Goal: Task Accomplishment & Management: Use online tool/utility

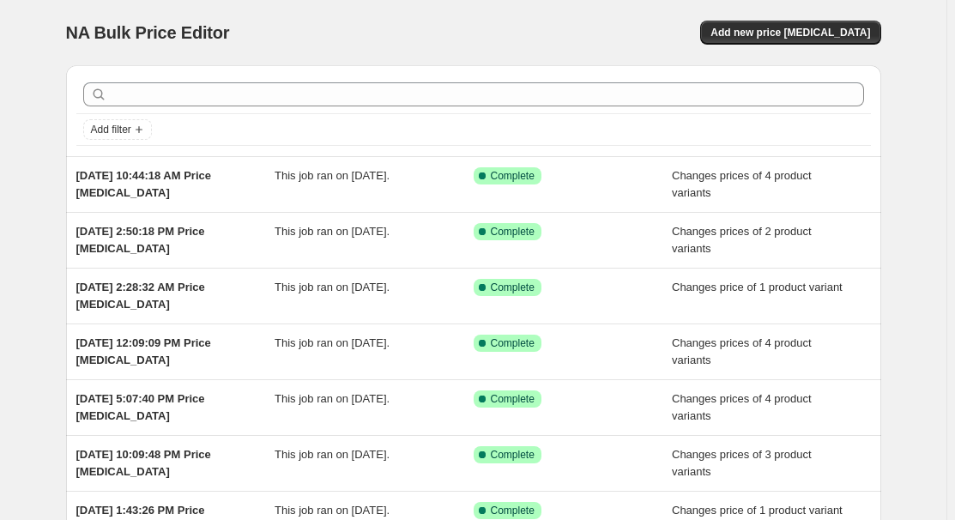
click at [794, 17] on div "NA Bulk Price Editor. This page is ready NA Bulk Price Editor Add new price [ME…" at bounding box center [473, 32] width 815 height 65
click at [793, 31] on span "Add new price [MEDICAL_DATA]" at bounding box center [791, 33] width 160 height 14
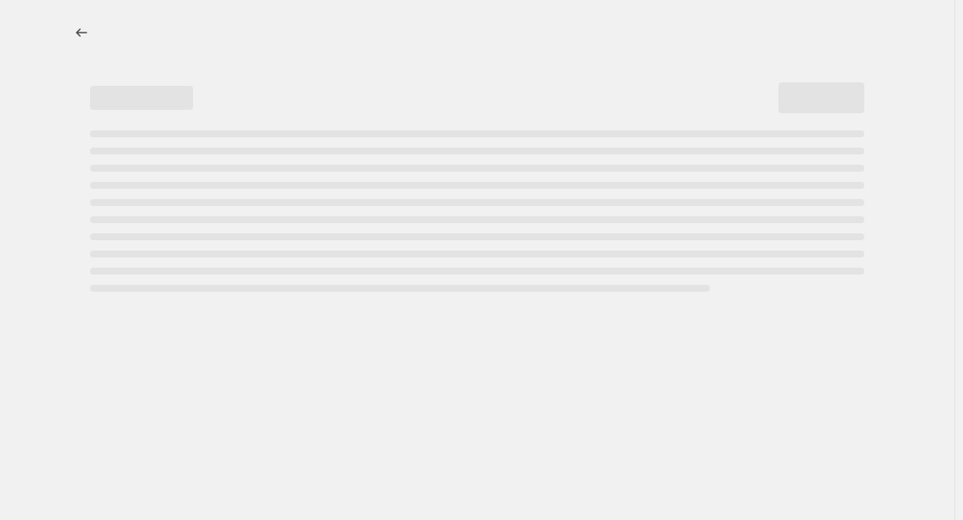
select select "percentage"
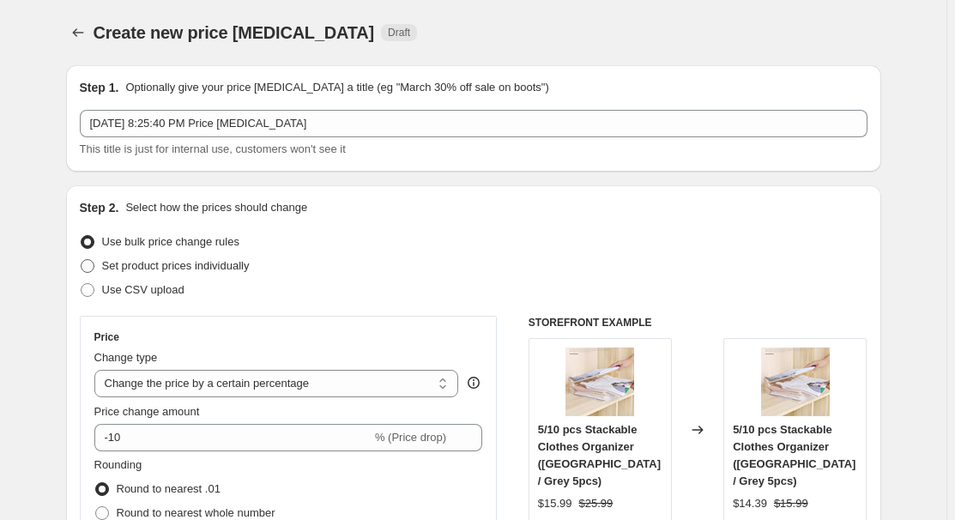
click at [156, 257] on span "Set product prices individually" at bounding box center [176, 265] width 148 height 17
click at [82, 259] on input "Set product prices individually" at bounding box center [81, 259] width 1 height 1
radio input "true"
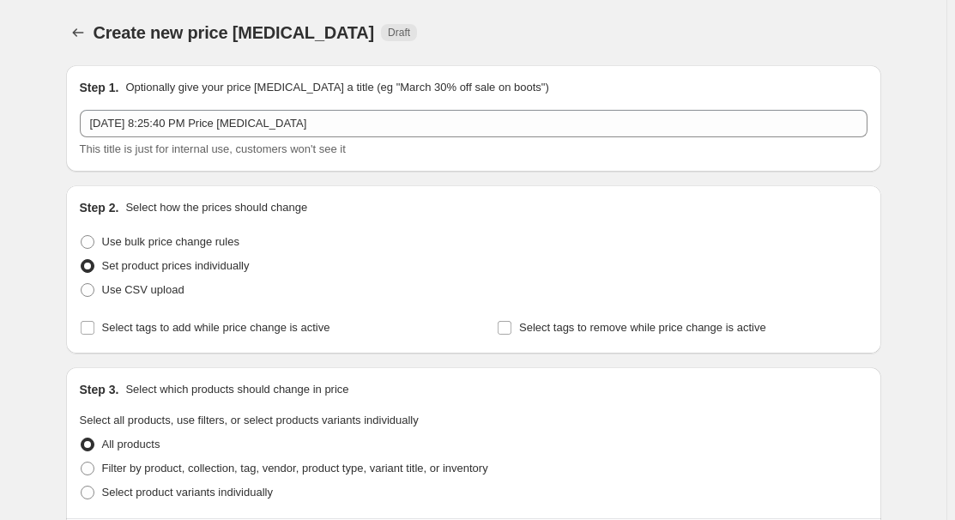
scroll to position [77, 0]
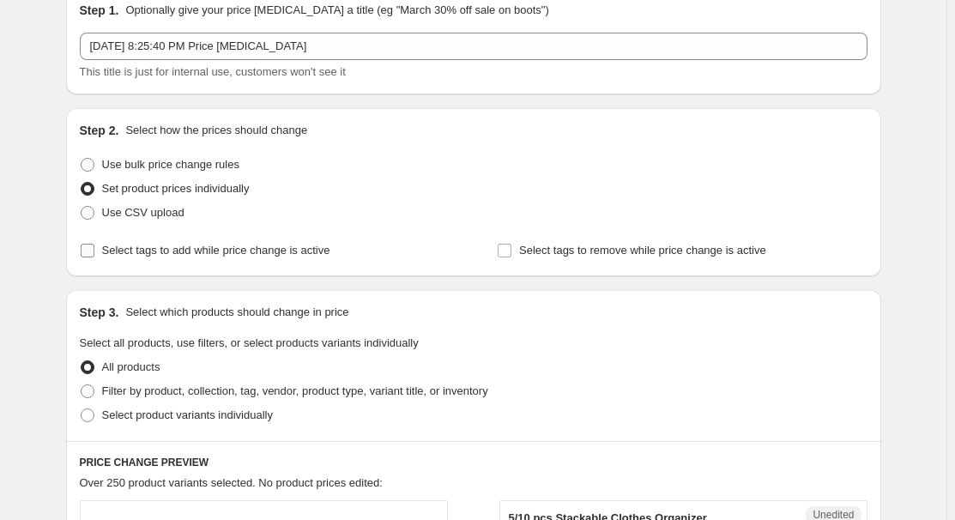
click at [187, 253] on span "Select tags to add while price change is active" at bounding box center [216, 250] width 228 height 13
click at [94, 253] on input "Select tags to add while price change is active" at bounding box center [88, 251] width 14 height 14
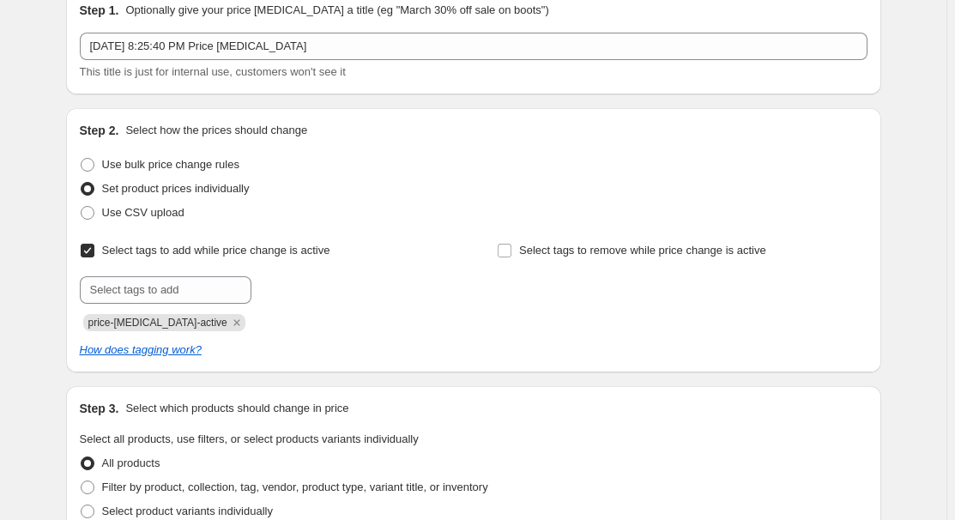
click at [163, 245] on span "Select tags to add while price change is active" at bounding box center [216, 250] width 228 height 13
click at [94, 245] on input "Select tags to add while price change is active" at bounding box center [88, 251] width 14 height 14
checkbox input "false"
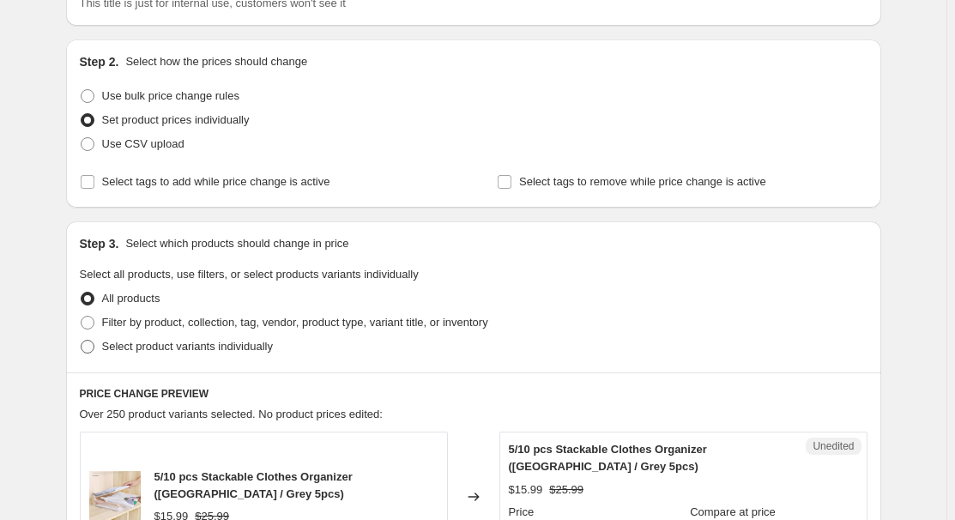
scroll to position [155, 0]
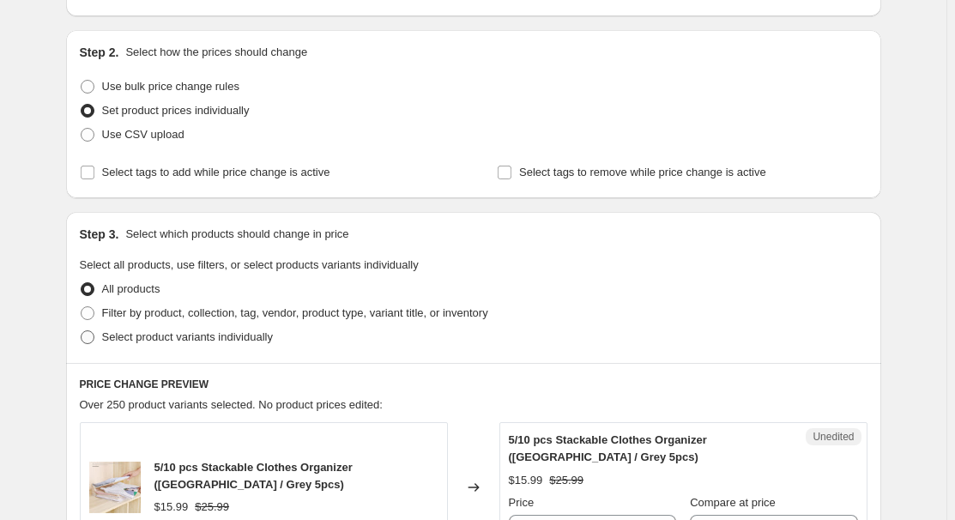
click at [192, 342] on span "Select product variants individually" at bounding box center [187, 336] width 171 height 13
click at [82, 331] on input "Select product variants individually" at bounding box center [81, 330] width 1 height 1
radio input "true"
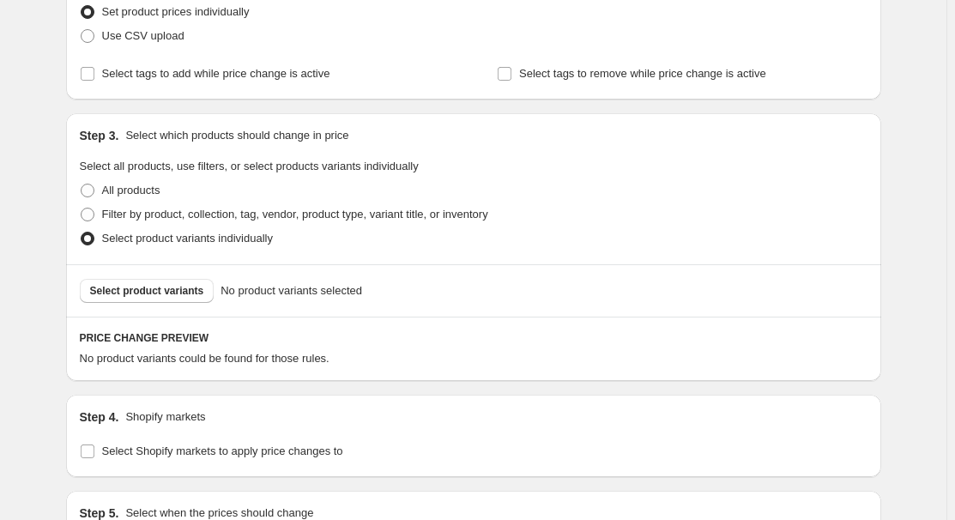
scroll to position [312, 0]
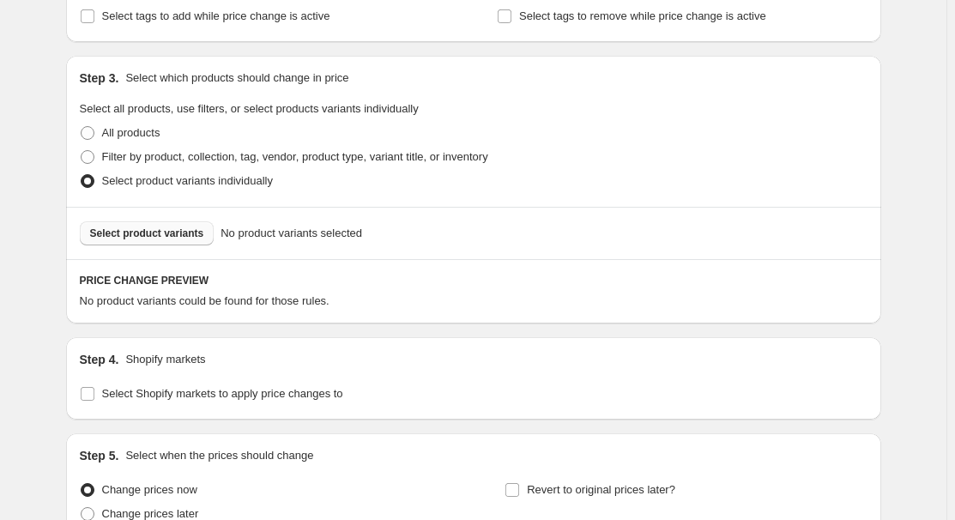
click at [180, 237] on span "Select product variants" at bounding box center [147, 234] width 114 height 14
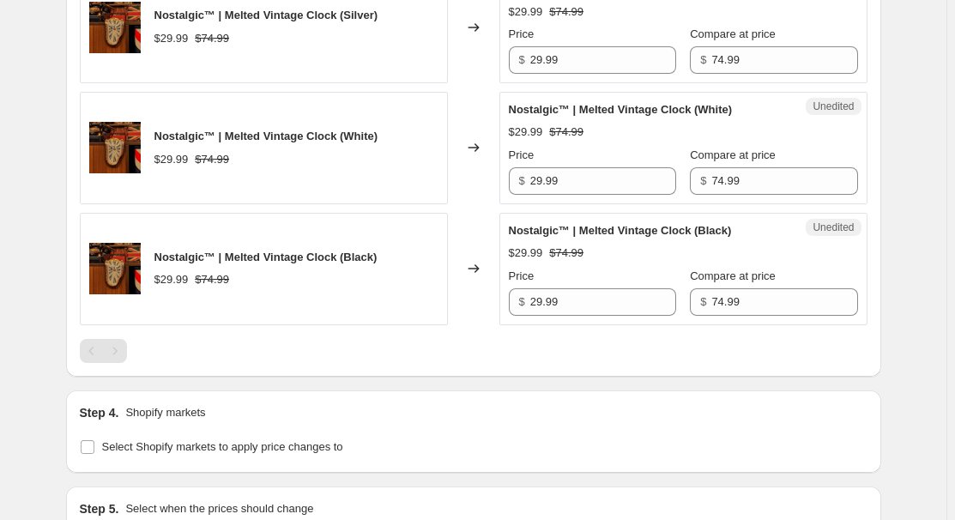
scroll to position [936, 0]
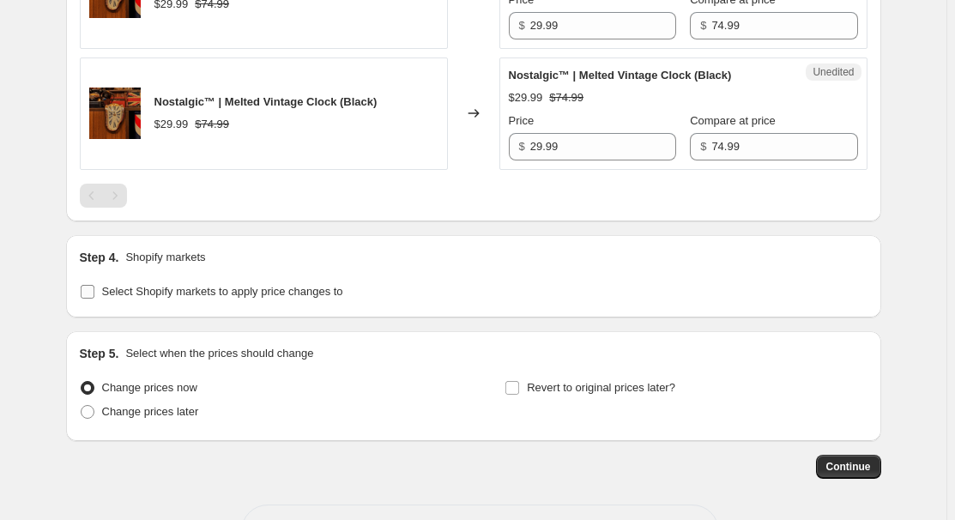
click at [178, 288] on span "Select Shopify markets to apply price changes to" at bounding box center [222, 291] width 241 height 13
click at [94, 288] on input "Select Shopify markets to apply price changes to" at bounding box center [88, 292] width 14 height 14
checkbox input "true"
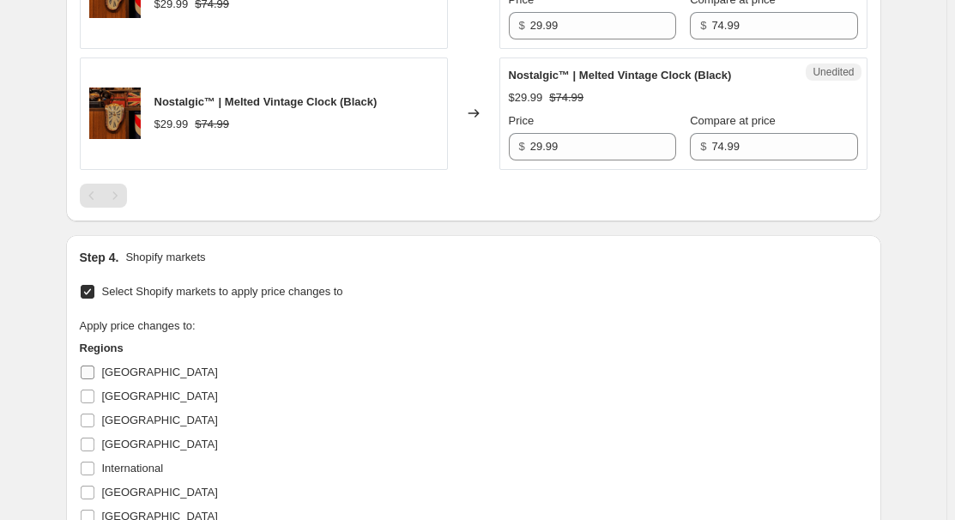
click at [120, 366] on span "[GEOGRAPHIC_DATA]" at bounding box center [160, 372] width 116 height 13
click at [94, 366] on input "[GEOGRAPHIC_DATA]" at bounding box center [88, 373] width 14 height 14
checkbox input "true"
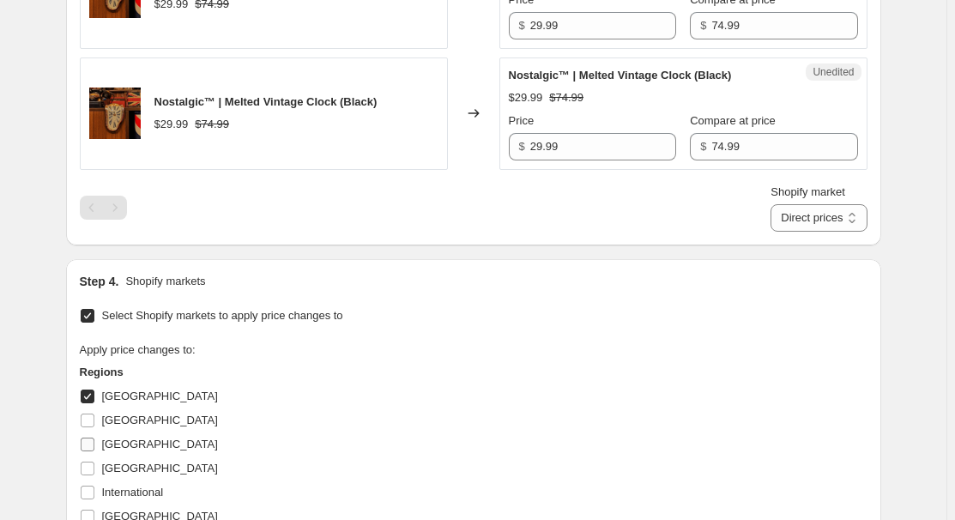
click at [107, 443] on span "[GEOGRAPHIC_DATA]" at bounding box center [160, 444] width 116 height 13
click at [94, 443] on input "[GEOGRAPHIC_DATA]" at bounding box center [88, 445] width 14 height 14
checkbox input "true"
click at [109, 466] on span "[GEOGRAPHIC_DATA]" at bounding box center [160, 468] width 116 height 13
click at [94, 466] on input "[GEOGRAPHIC_DATA]" at bounding box center [88, 469] width 14 height 14
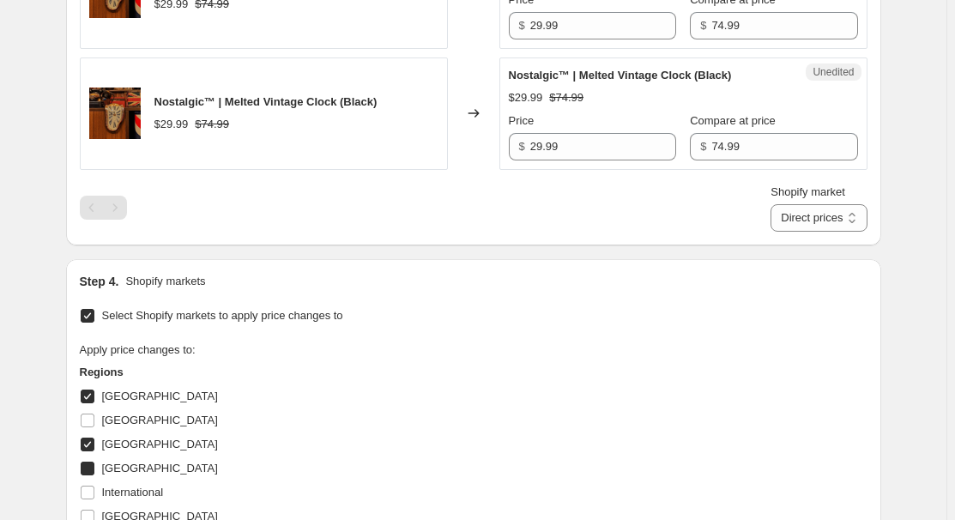
checkbox input "true"
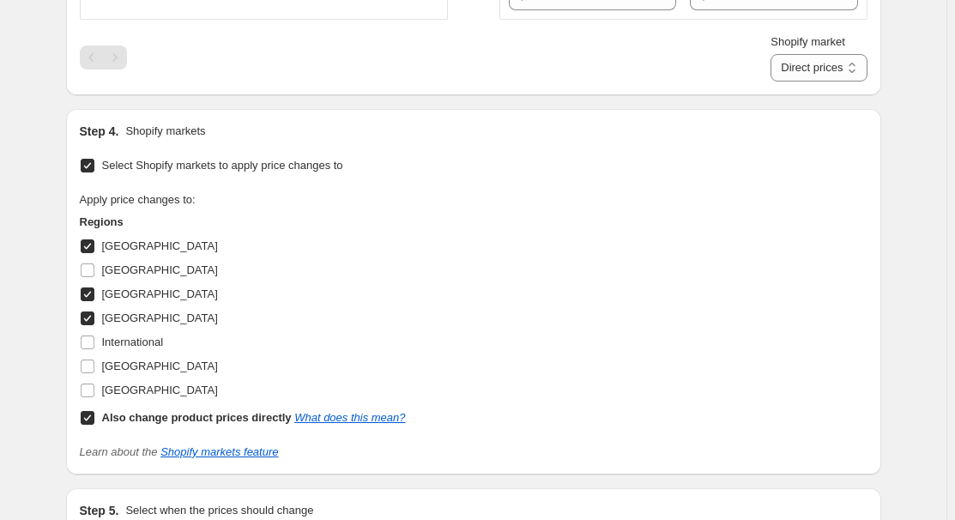
scroll to position [1170, 0]
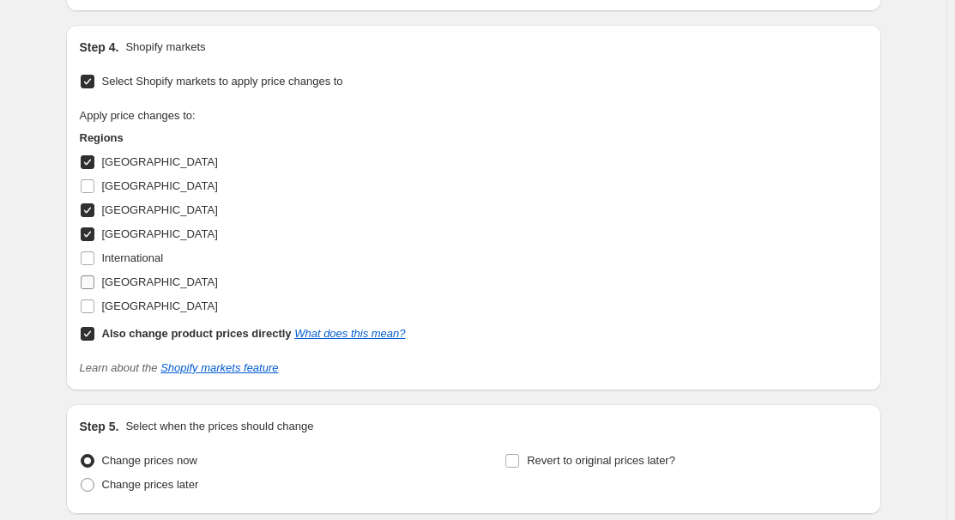
click at [148, 281] on span "[GEOGRAPHIC_DATA]" at bounding box center [160, 282] width 116 height 13
click at [94, 281] on input "[GEOGRAPHIC_DATA]" at bounding box center [88, 283] width 14 height 14
checkbox input "true"
click at [146, 330] on b "Also change product prices directly" at bounding box center [197, 333] width 190 height 13
click at [94, 330] on input "Also change product prices directly What does this mean?" at bounding box center [88, 334] width 14 height 14
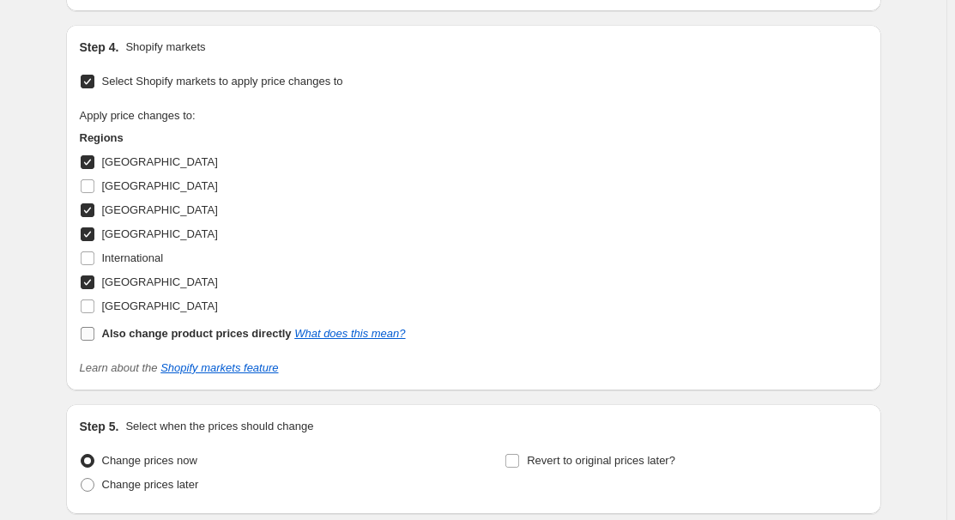
checkbox input "false"
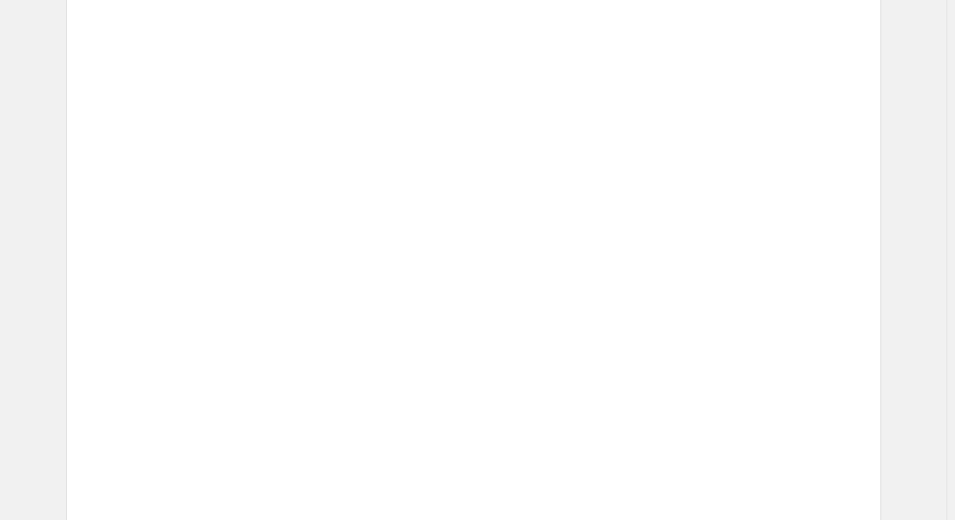
click at [593, 285] on div "Unedited Placeholder $53.15 $59.05 Price $ 53.15 Compare at price $ 59.05" at bounding box center [684, 241] width 368 height 112
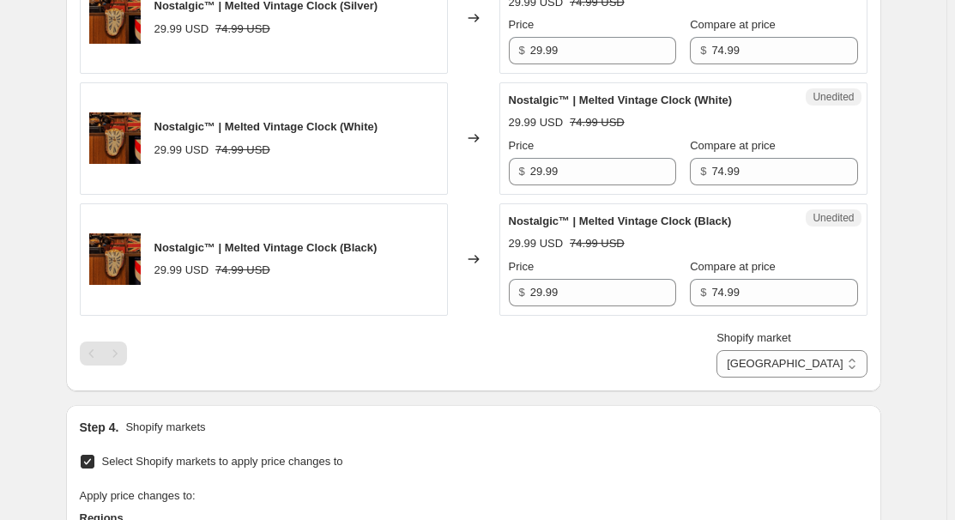
scroll to position [780, 0]
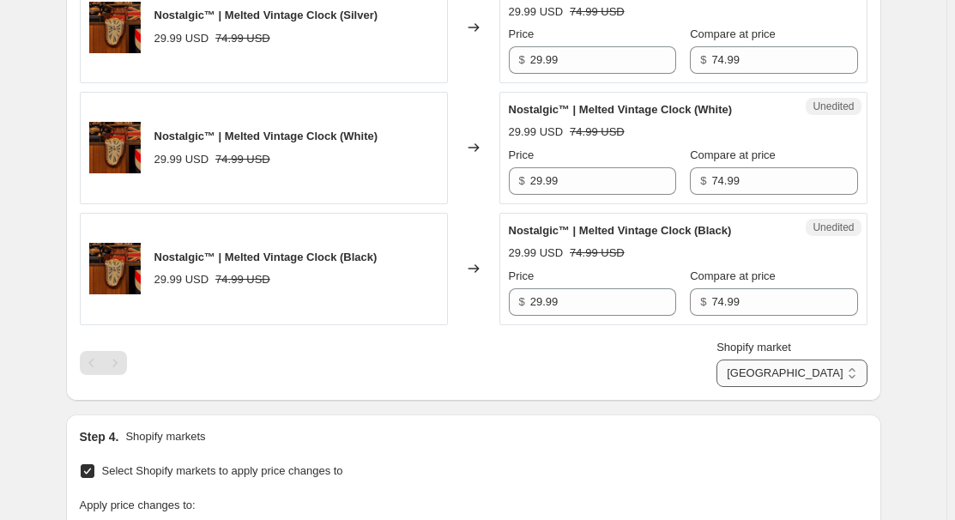
click at [816, 373] on select "[GEOGRAPHIC_DATA] [GEOGRAPHIC_DATA] [GEOGRAPHIC_DATA] [GEOGRAPHIC_DATA]" at bounding box center [792, 373] width 150 height 27
click at [797, 387] on select "[GEOGRAPHIC_DATA] [GEOGRAPHIC_DATA] [GEOGRAPHIC_DATA] [GEOGRAPHIC_DATA]" at bounding box center [792, 373] width 150 height 27
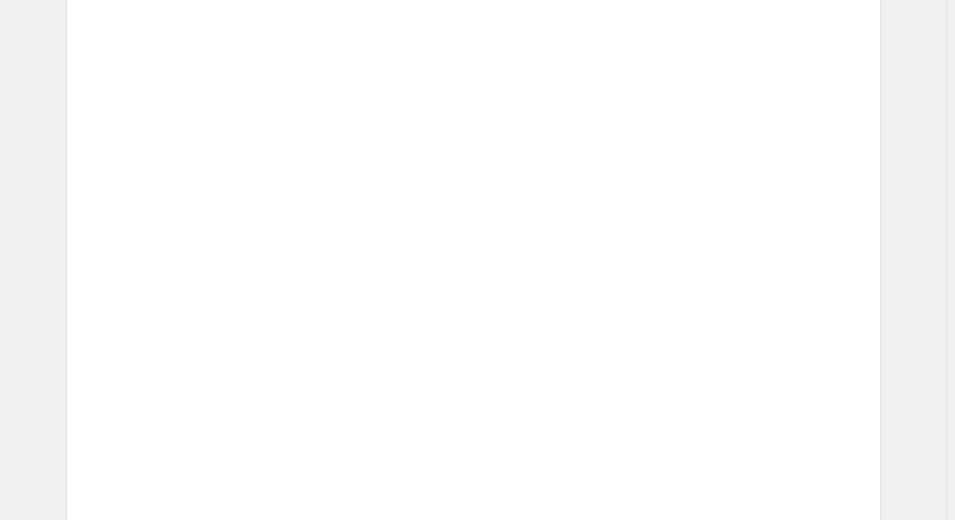
click at [677, 402] on div "Price" at bounding box center [635, 396] width 141 height 17
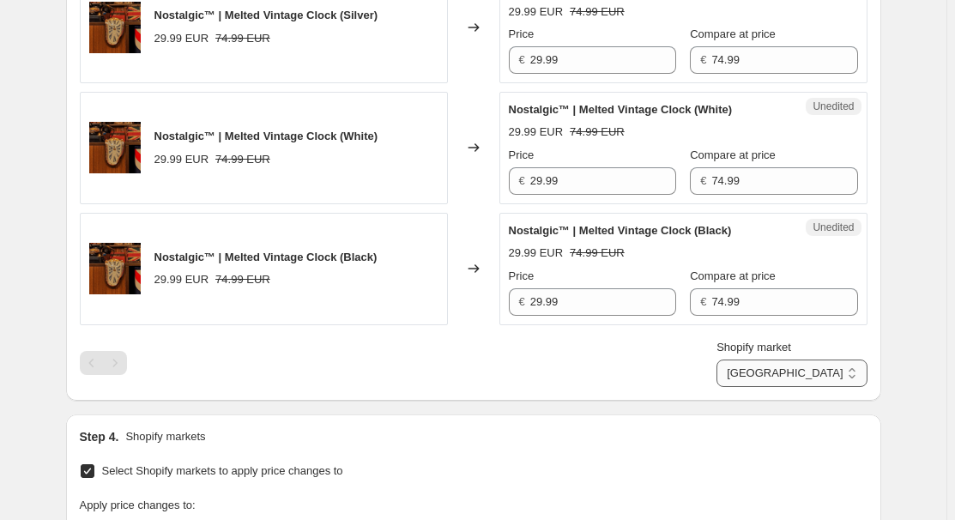
click at [827, 375] on select "[GEOGRAPHIC_DATA] [GEOGRAPHIC_DATA] [GEOGRAPHIC_DATA] [GEOGRAPHIC_DATA]" at bounding box center [792, 373] width 150 height 27
click at [792, 387] on select "[GEOGRAPHIC_DATA] [GEOGRAPHIC_DATA] [GEOGRAPHIC_DATA] [GEOGRAPHIC_DATA]" at bounding box center [792, 373] width 150 height 27
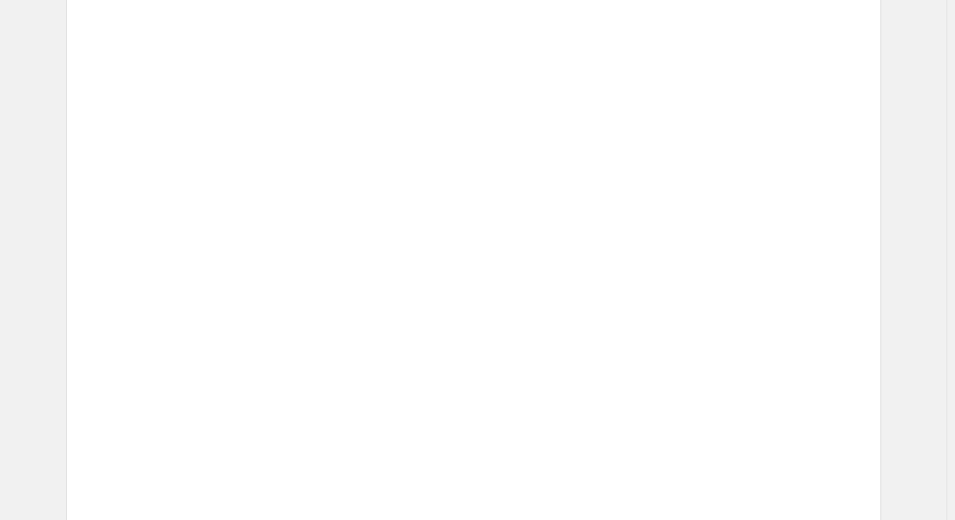
click at [645, 404] on div "Price € 53.15" at bounding box center [635, 412] width 141 height 48
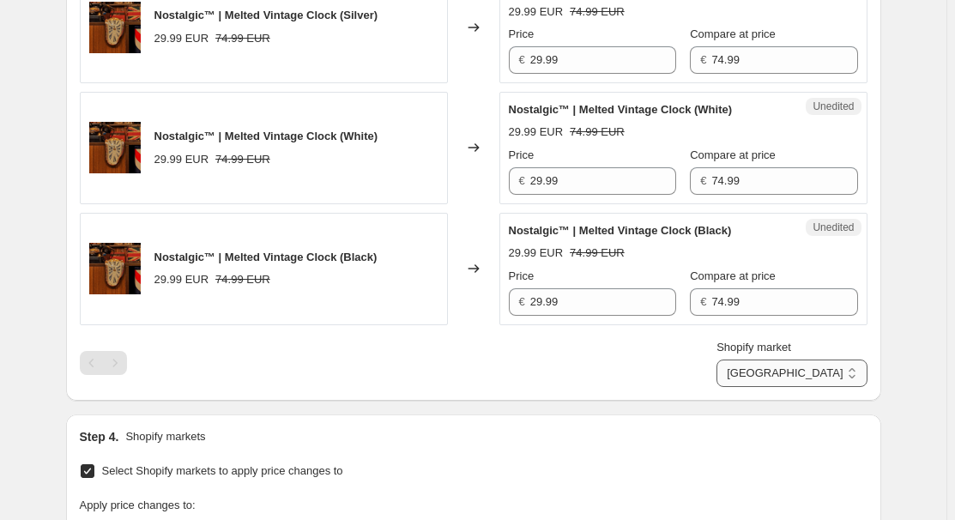
click at [829, 377] on select "[GEOGRAPHIC_DATA] [GEOGRAPHIC_DATA] [GEOGRAPHIC_DATA] [GEOGRAPHIC_DATA]" at bounding box center [792, 373] width 150 height 27
select select "7501644017"
click at [755, 387] on select "[GEOGRAPHIC_DATA] [GEOGRAPHIC_DATA] [GEOGRAPHIC_DATA] [GEOGRAPHIC_DATA]" at bounding box center [792, 373] width 150 height 27
click at [607, 69] on input "25.99" at bounding box center [603, 59] width 146 height 27
click at [645, 405] on div "Step 1. Optionally give your price [MEDICAL_DATA] a title (eg "March 30% off sa…" at bounding box center [466, 106] width 829 height 1670
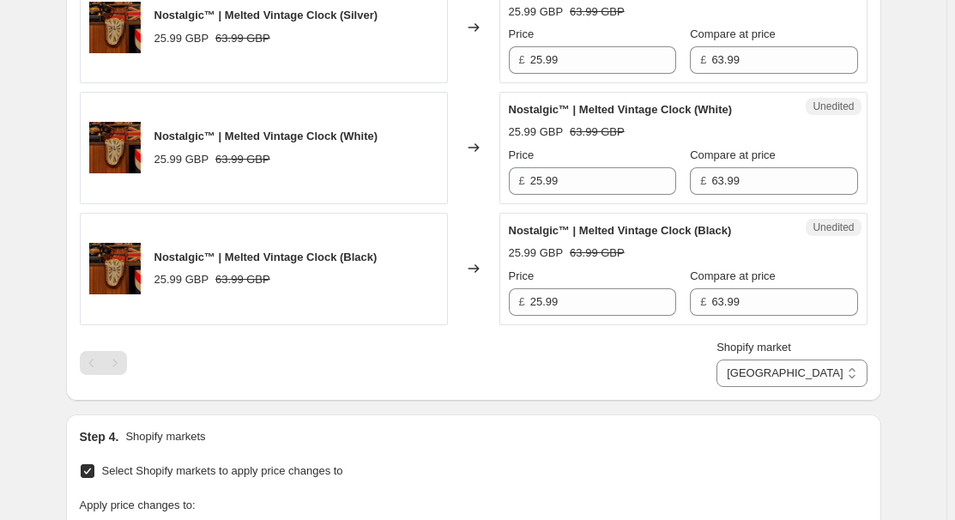
click at [721, 357] on div "Shopify market [GEOGRAPHIC_DATA] [GEOGRAPHIC_DATA] [GEOGRAPHIC_DATA] [GEOGRAPHI…" at bounding box center [474, 363] width 788 height 48
